Goal: Task Accomplishment & Management: Complete application form

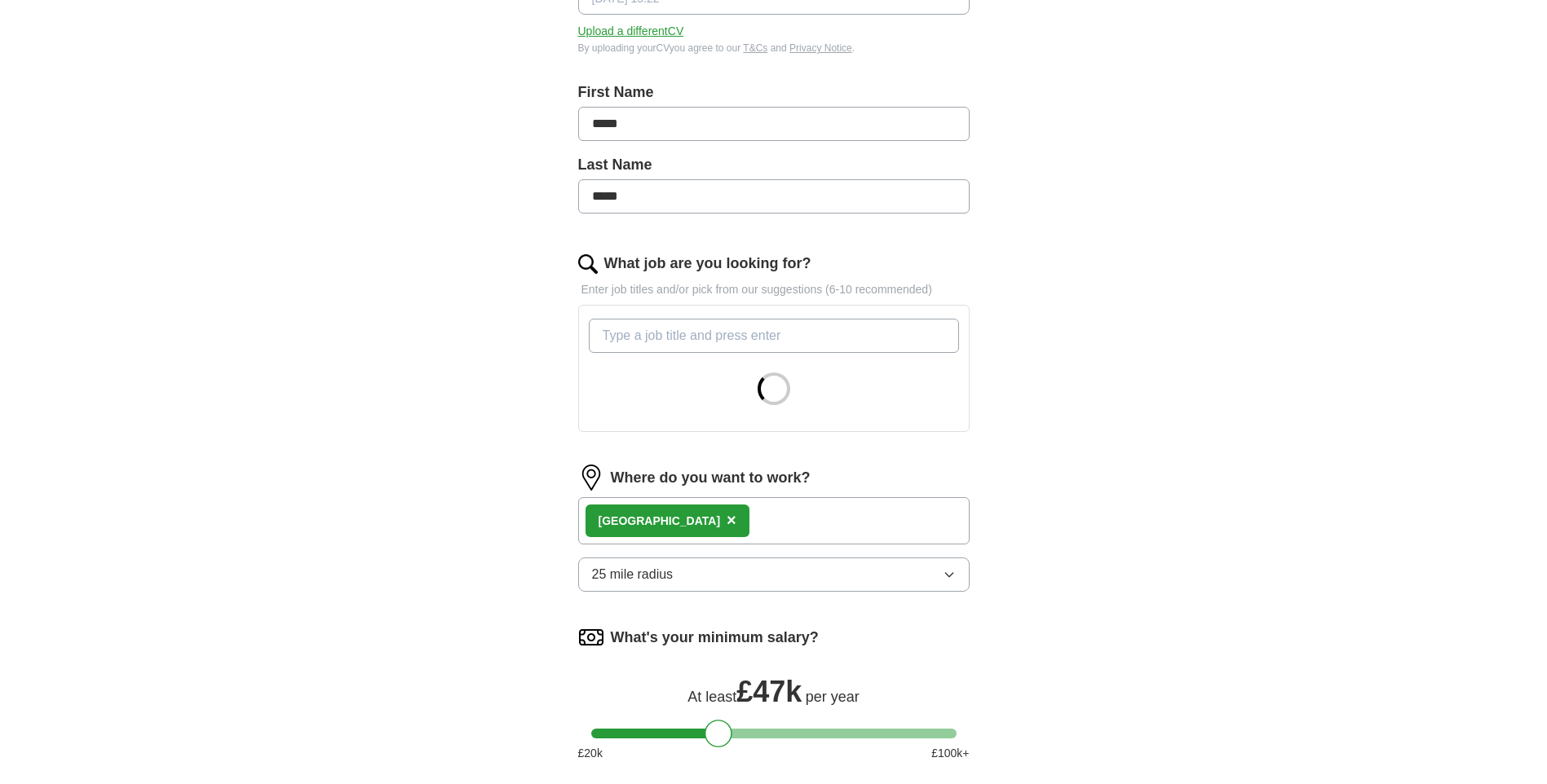
scroll to position [279, 0]
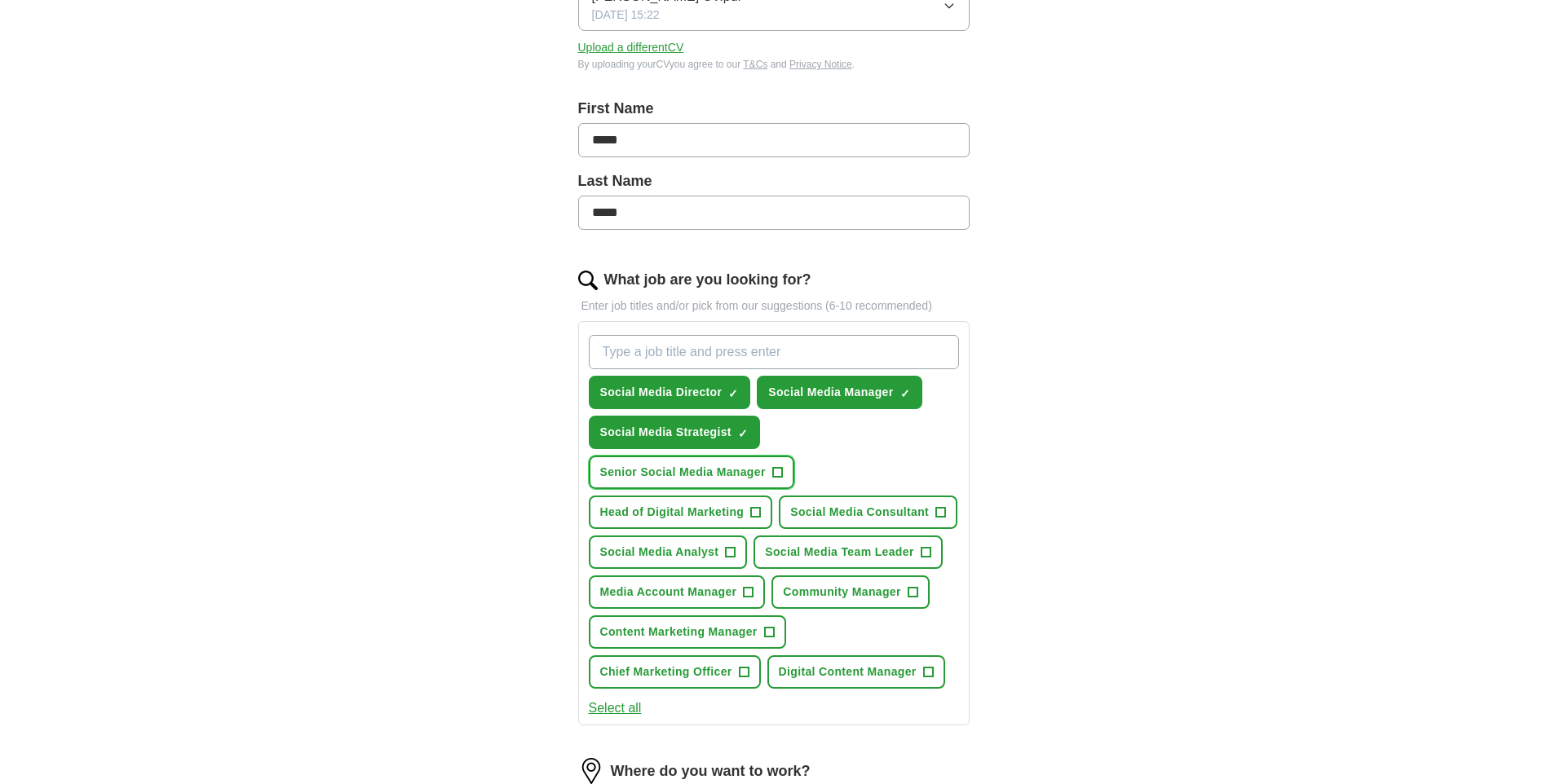
click at [702, 483] on button "Senior Social Media Manager +" at bounding box center [691, 472] width 206 height 33
click at [867, 544] on span "Social Media Team Leader" at bounding box center [839, 552] width 149 height 17
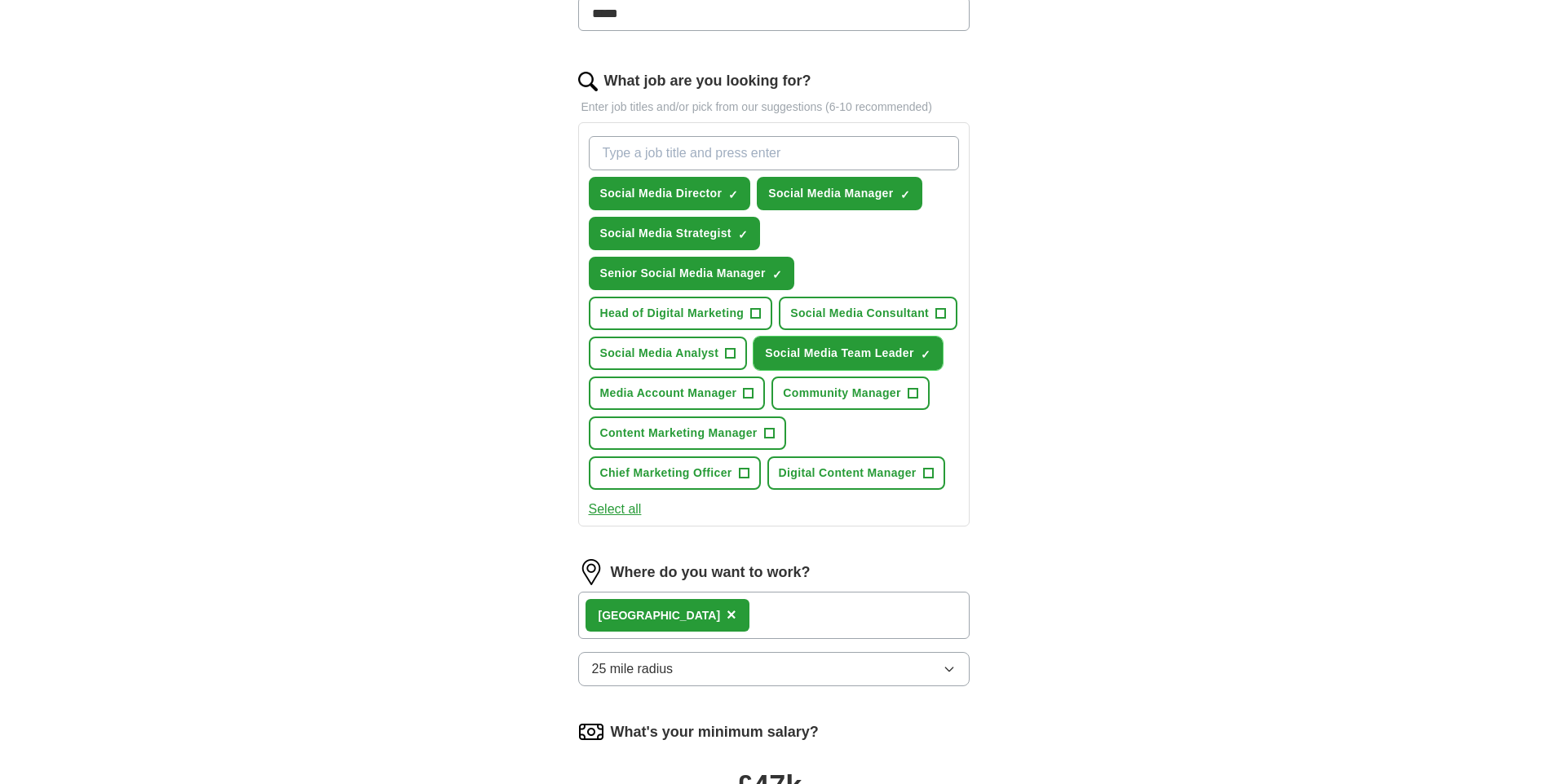
scroll to position [518, 0]
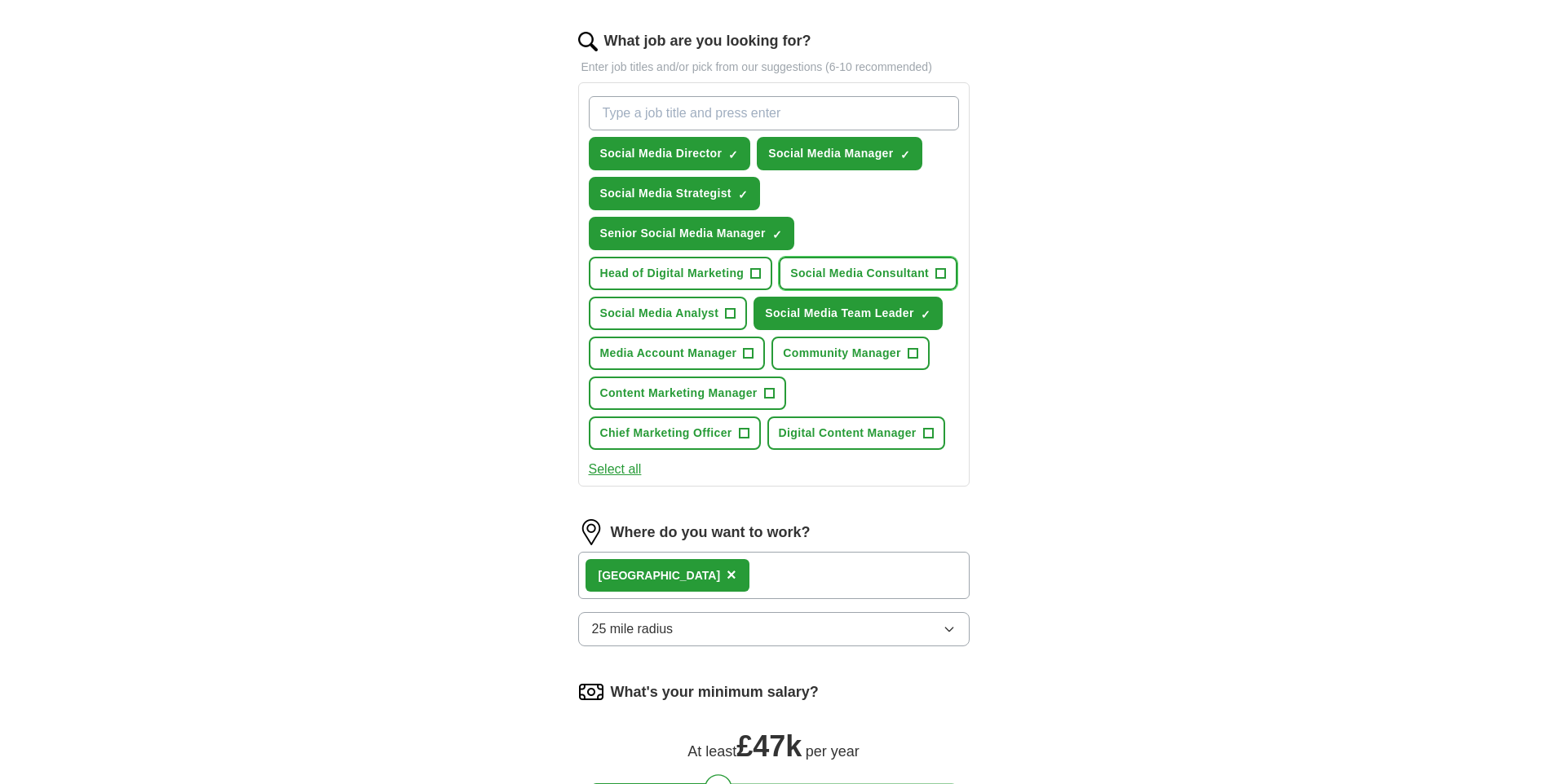
click at [862, 278] on span "Social Media Consultant" at bounding box center [859, 273] width 139 height 17
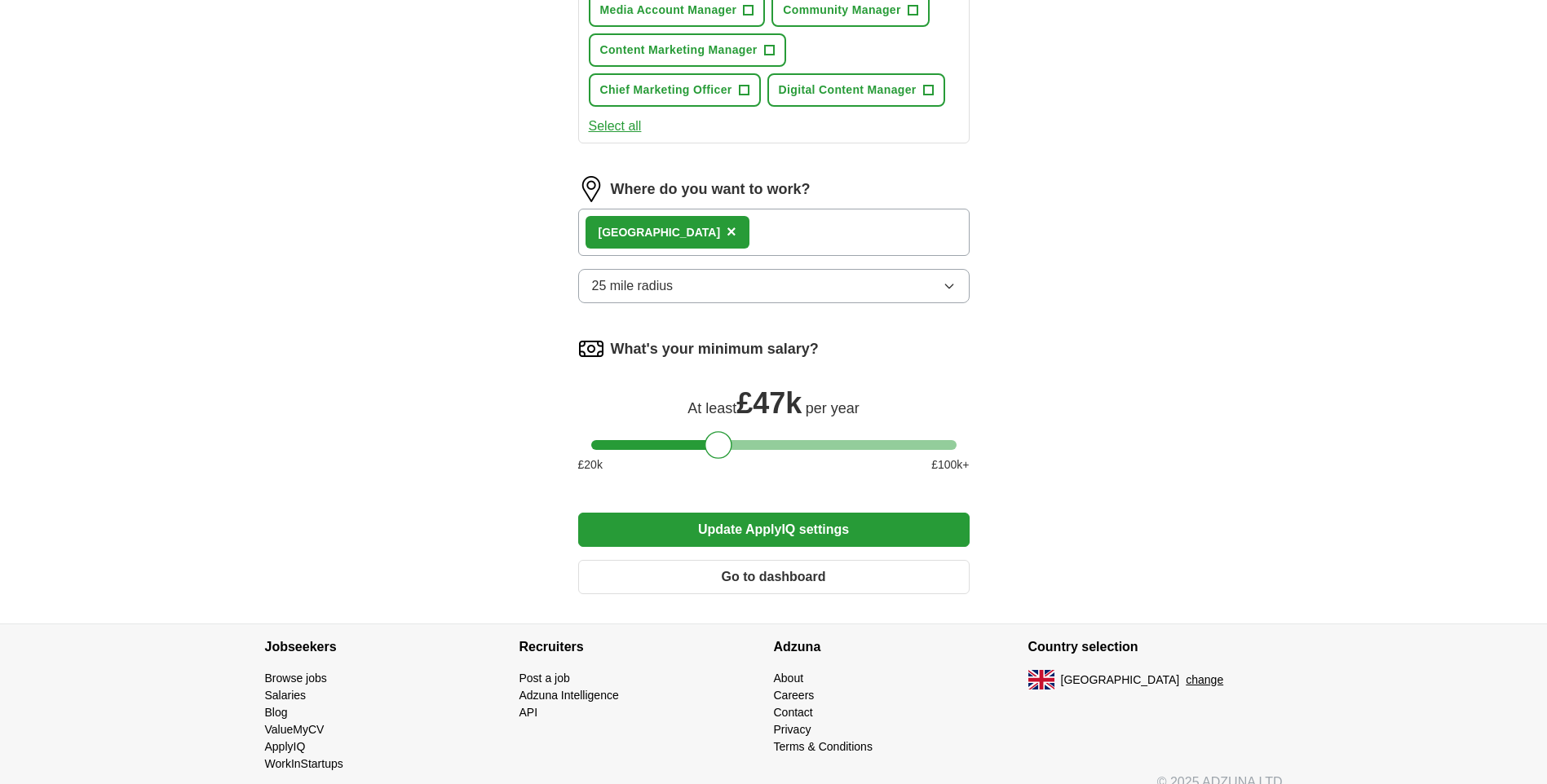
scroll to position [883, 0]
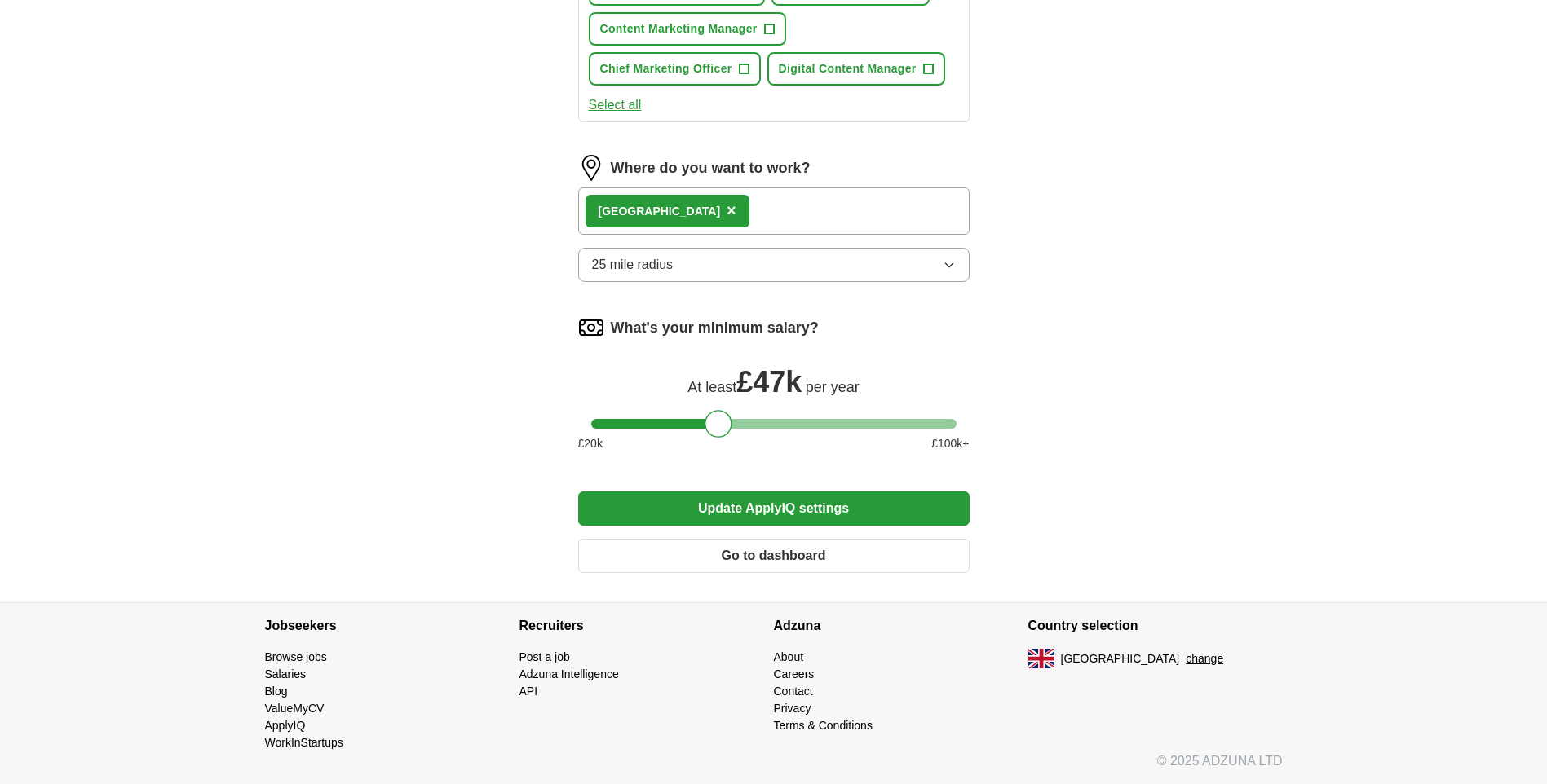
click at [727, 211] on span "×" at bounding box center [731, 210] width 10 height 18
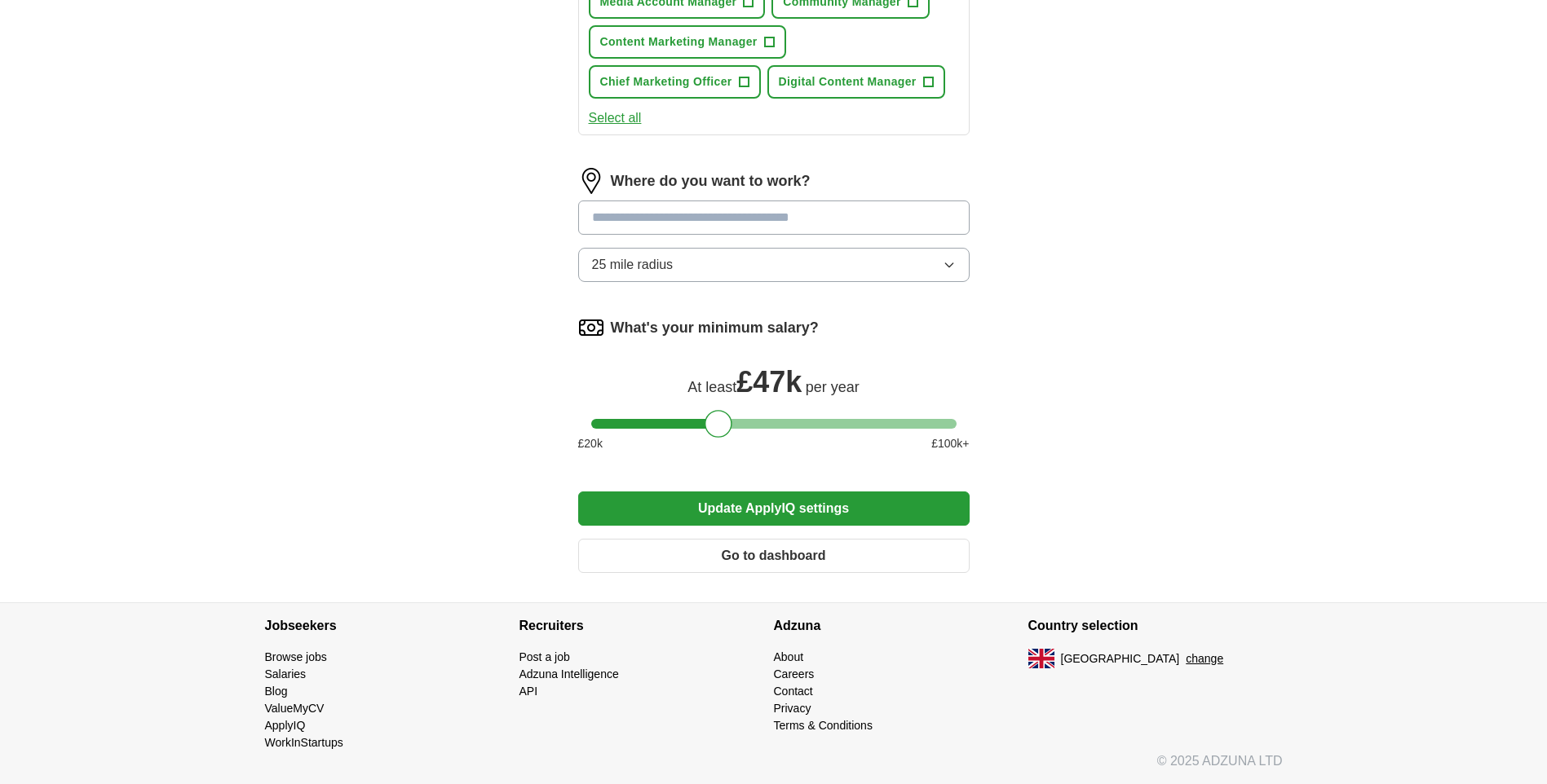
click at [652, 211] on input at bounding box center [774, 218] width 392 height 34
type input "******"
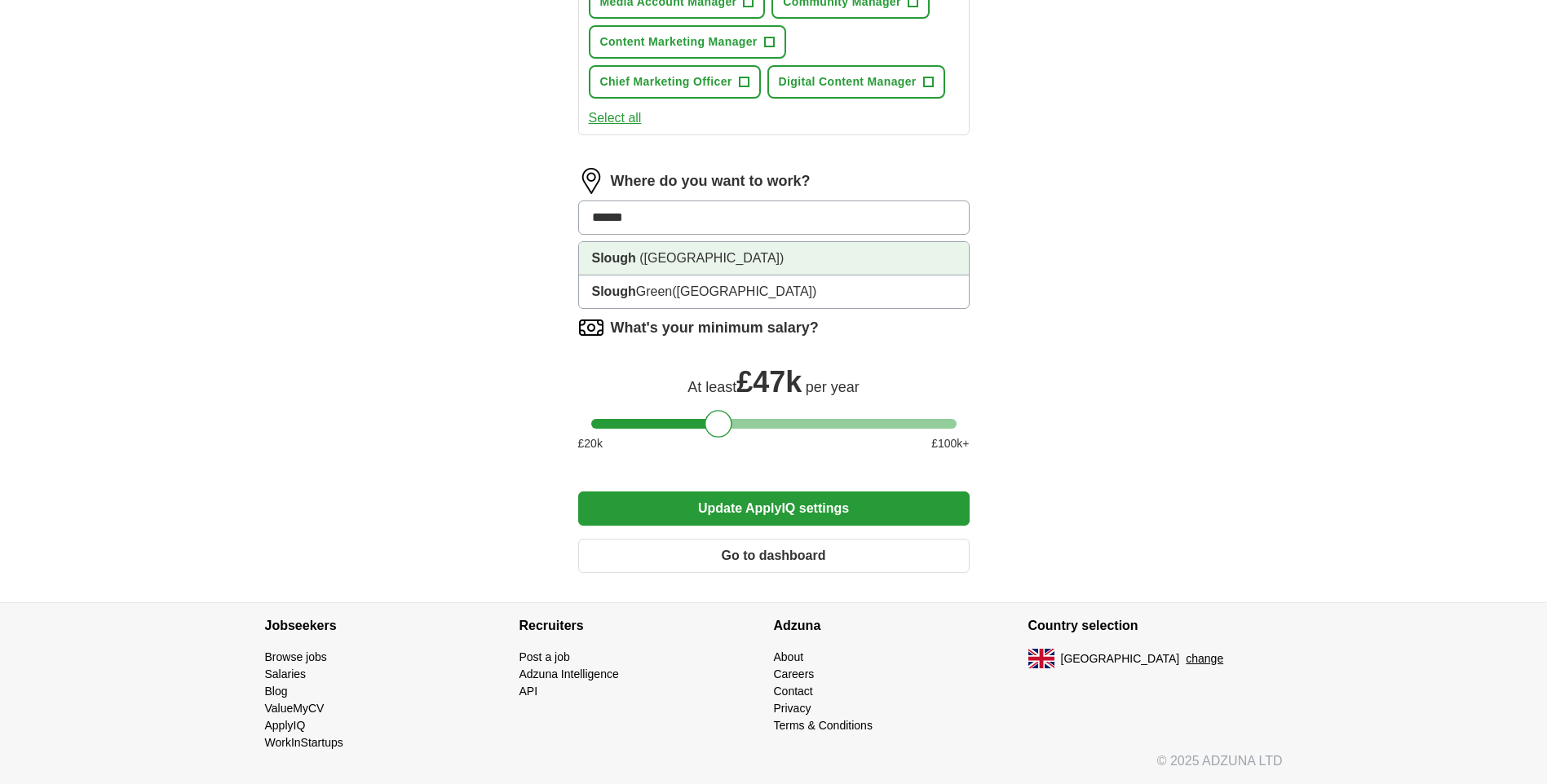
click at [691, 248] on li "Slough ([GEOGRAPHIC_DATA])" at bounding box center [773, 259] width 390 height 33
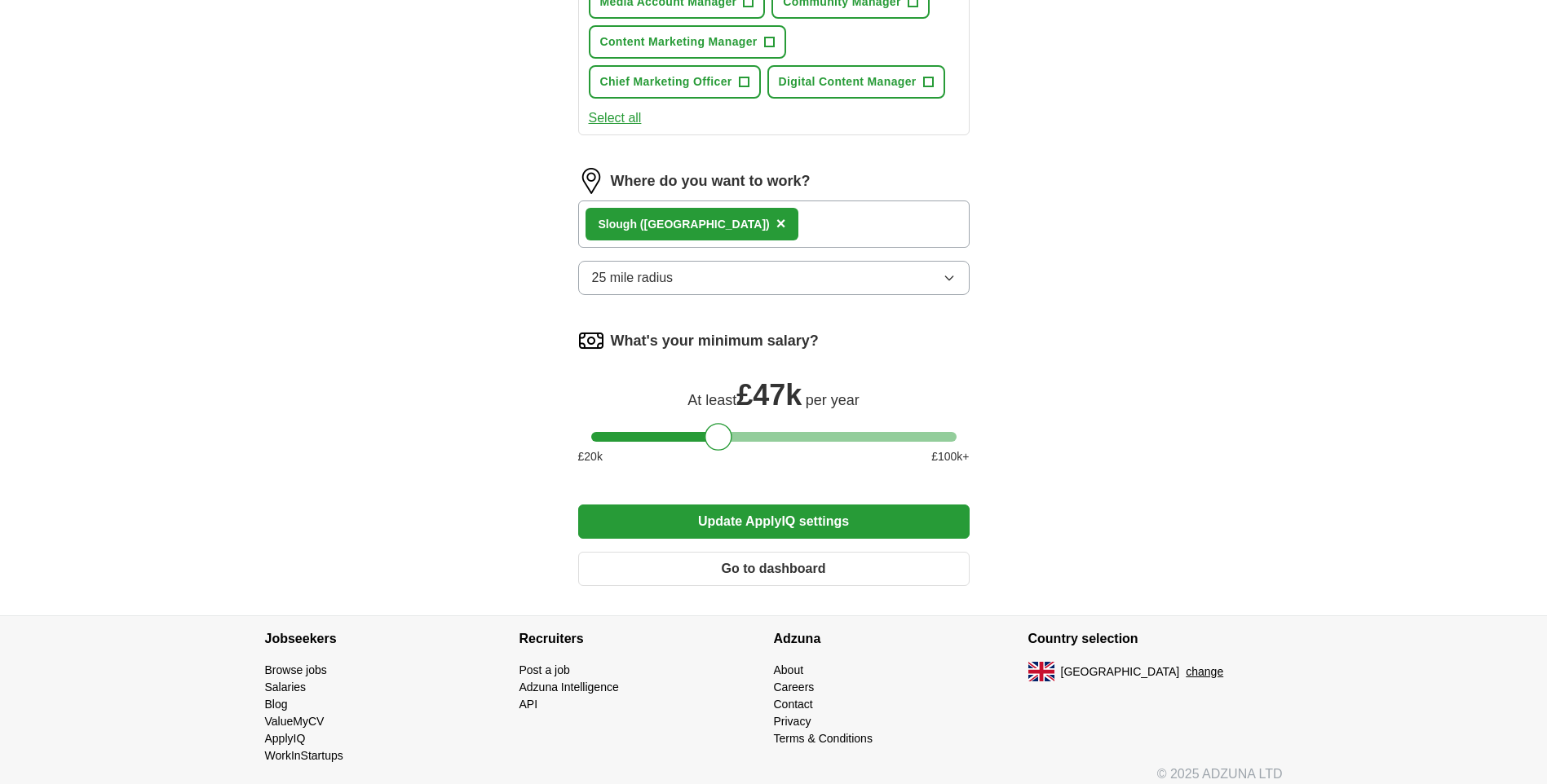
click at [809, 517] on button "Update ApplyIQ settings" at bounding box center [774, 522] width 392 height 34
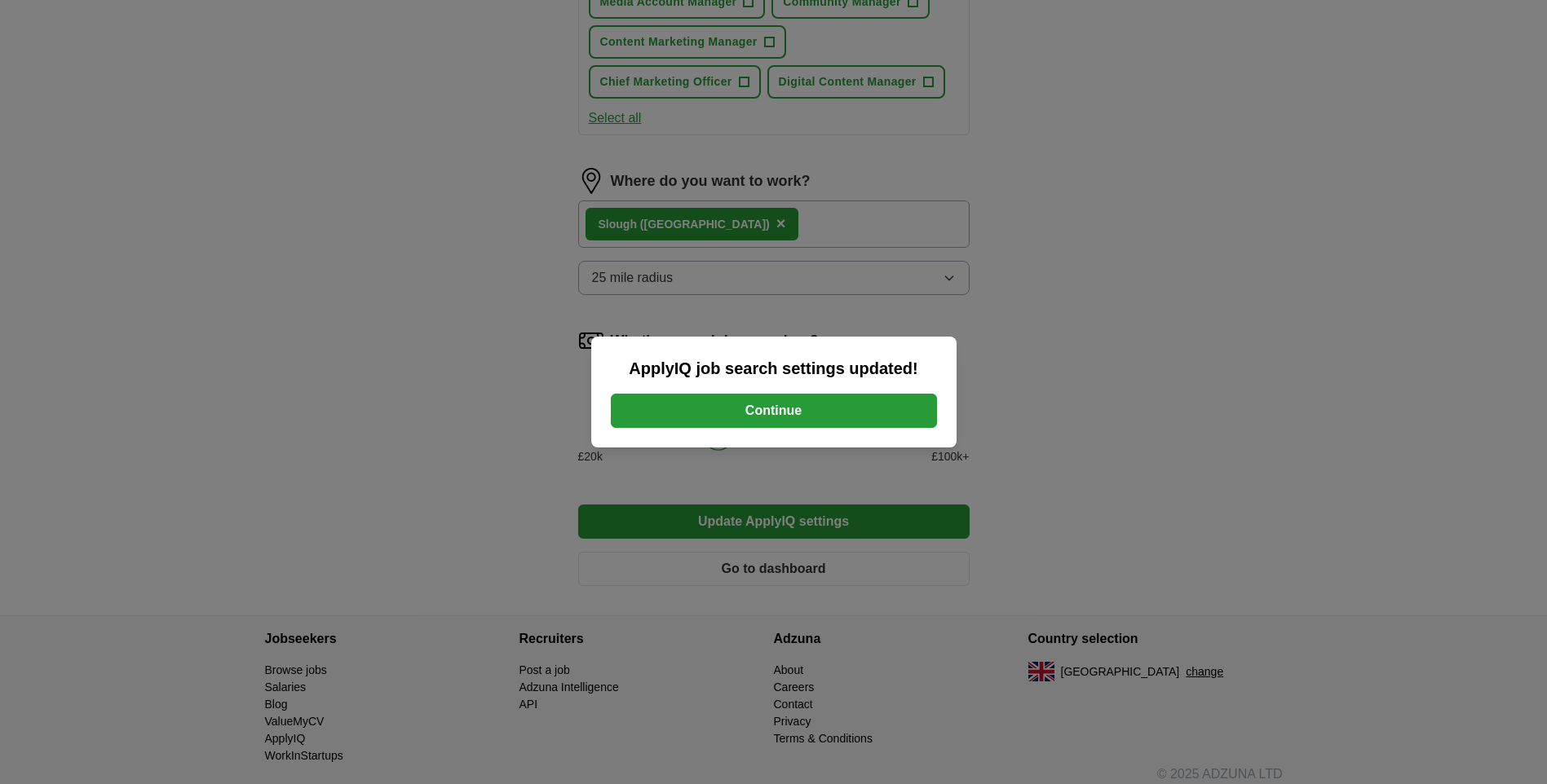
click at [772, 403] on button "Continue" at bounding box center [774, 410] width 327 height 34
